Goal: Check status: Check status

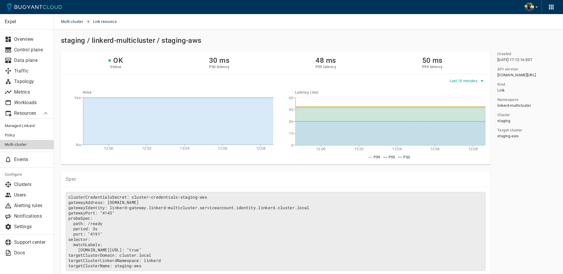
click at [472, 81] on span "Last 10 minutes" at bounding box center [463, 81] width 29 height 5
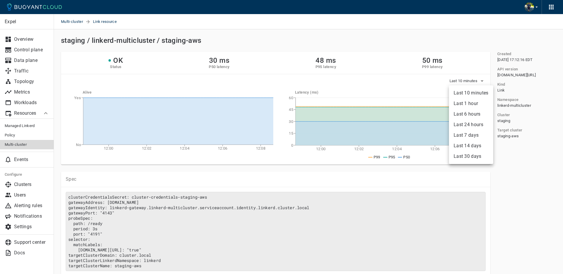
click at [471, 91] on li "Last 10 minutes" at bounding box center [471, 93] width 44 height 11
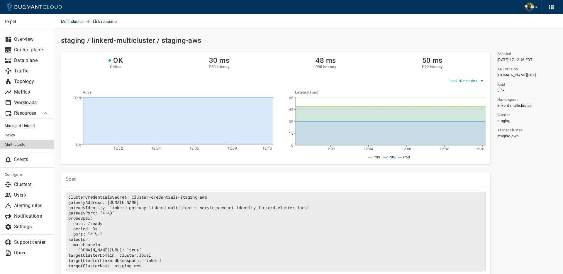
click at [465, 81] on span "Last 10 minutes" at bounding box center [463, 81] width 29 height 5
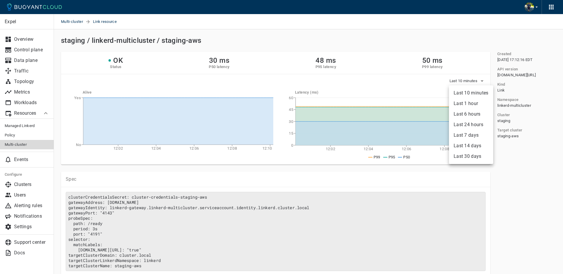
click at [466, 103] on li "Last 1 hour" at bounding box center [471, 103] width 44 height 11
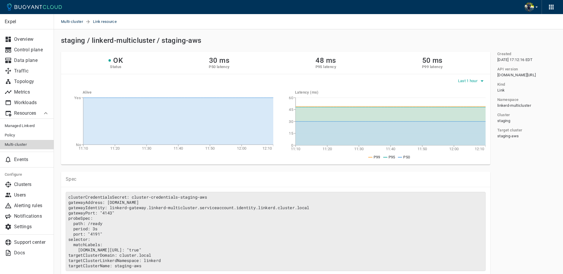
click at [468, 80] on span "Last 1 hour" at bounding box center [468, 81] width 21 height 5
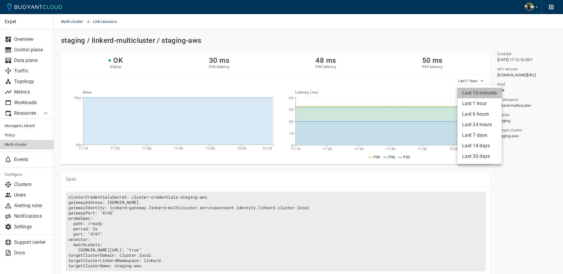
click at [468, 89] on li "Last 10 minutes" at bounding box center [479, 93] width 44 height 11
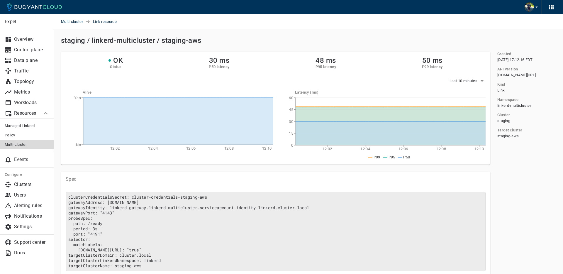
click at [24, 147] on link "Multi-cluster" at bounding box center [27, 144] width 54 height 9
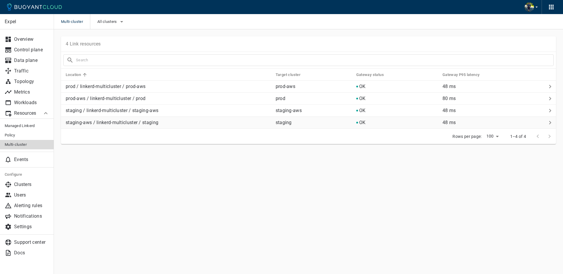
click at [96, 125] on p "staging-aws / linkerd-multicluster / staging" at bounding box center [168, 123] width 205 height 6
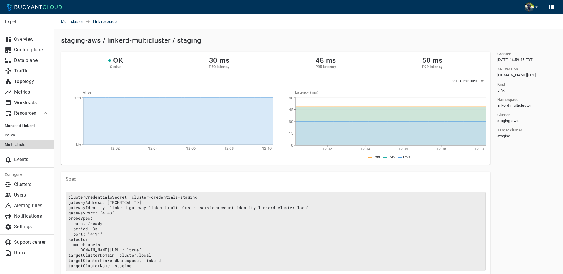
click at [30, 144] on span "Multi-cluster" at bounding box center [27, 144] width 45 height 5
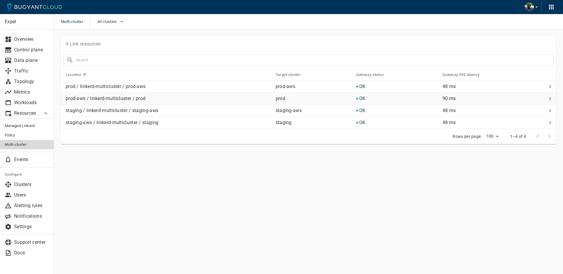
click at [197, 102] on td "prod-aws / linkerd-multicluster / prod" at bounding box center [166, 99] width 210 height 12
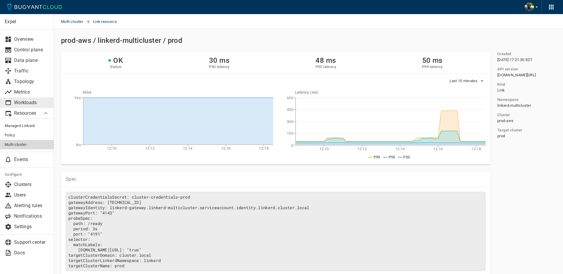
click at [26, 100] on p "Workloads" at bounding box center [31, 103] width 35 height 6
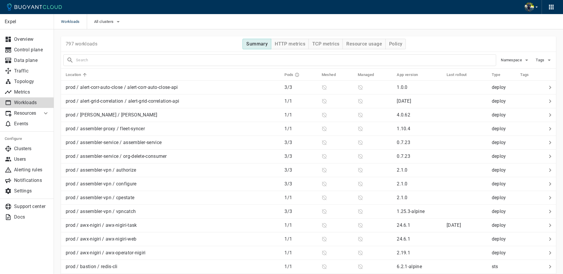
click at [132, 57] on input "text" at bounding box center [286, 60] width 420 height 8
type input "gateway"
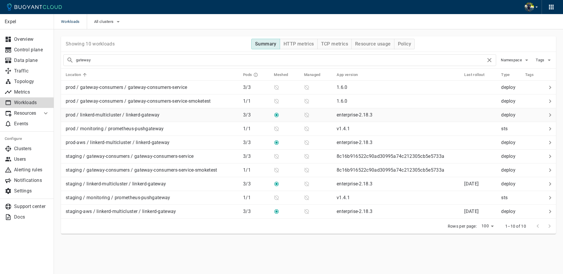
click at [165, 117] on div "prod / linkerd-multicluster / linkerd-gateway" at bounding box center [150, 114] width 175 height 8
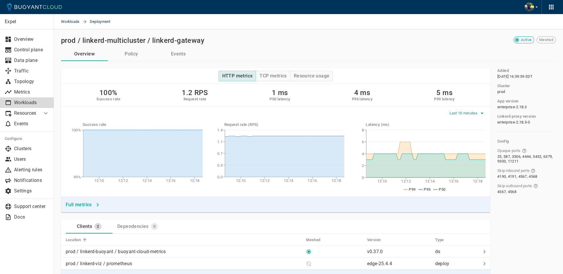
drag, startPoint x: 470, startPoint y: 107, endPoint x: 470, endPoint y: 111, distance: 3.8
click at [470, 108] on div "Last 10 minutes" at bounding box center [275, 111] width 429 height 11
click at [470, 111] on span "Last 10 minutes" at bounding box center [463, 113] width 29 height 5
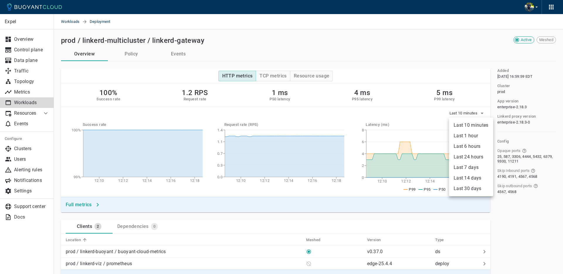
click at [468, 137] on li "Last 1 hour" at bounding box center [471, 135] width 44 height 11
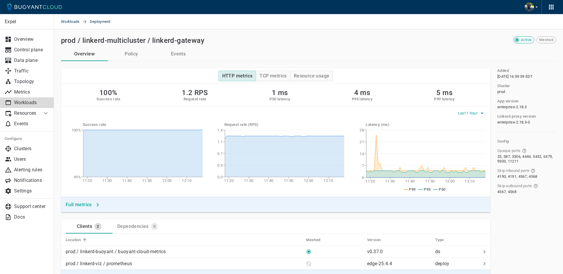
click at [460, 115] on span "Last 1 hour" at bounding box center [468, 113] width 21 height 5
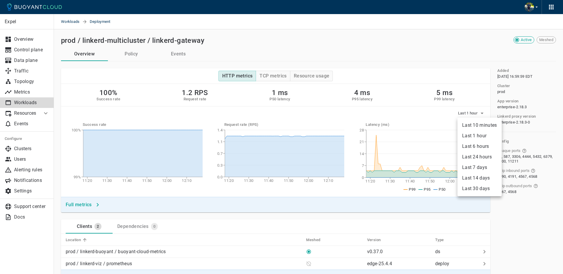
click at [465, 148] on li "Last 6 hours" at bounding box center [479, 146] width 44 height 11
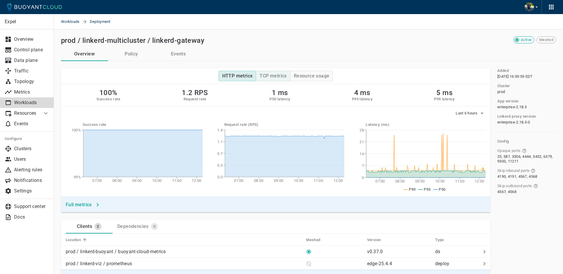
click at [279, 79] on button "TCP metrics" at bounding box center [272, 76] width 34 height 11
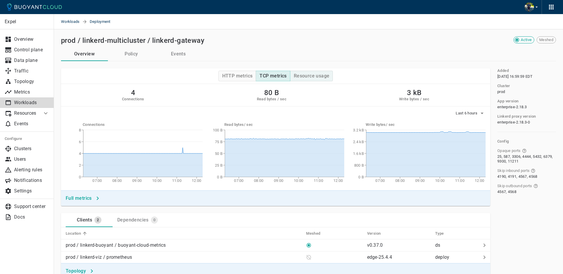
click at [313, 76] on h4 "Resource usage" at bounding box center [312, 76] width 36 height 6
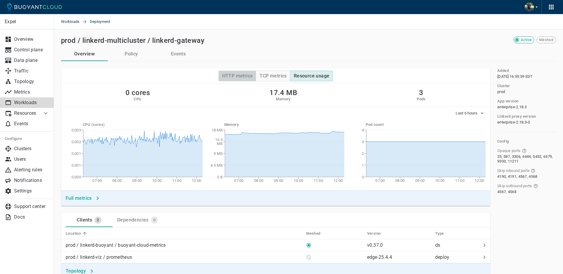
click at [246, 76] on h4 "HTTP metrics" at bounding box center [237, 76] width 30 height 6
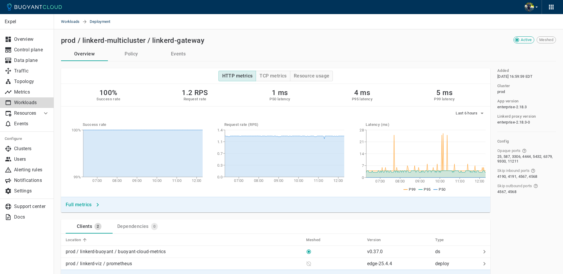
click at [413, 62] on div "HTTP metrics TCP metrics Resource usage 100% Success rate 1.2 RPS Request rate …" at bounding box center [272, 136] width 436 height 151
